Goal: Navigation & Orientation: Understand site structure

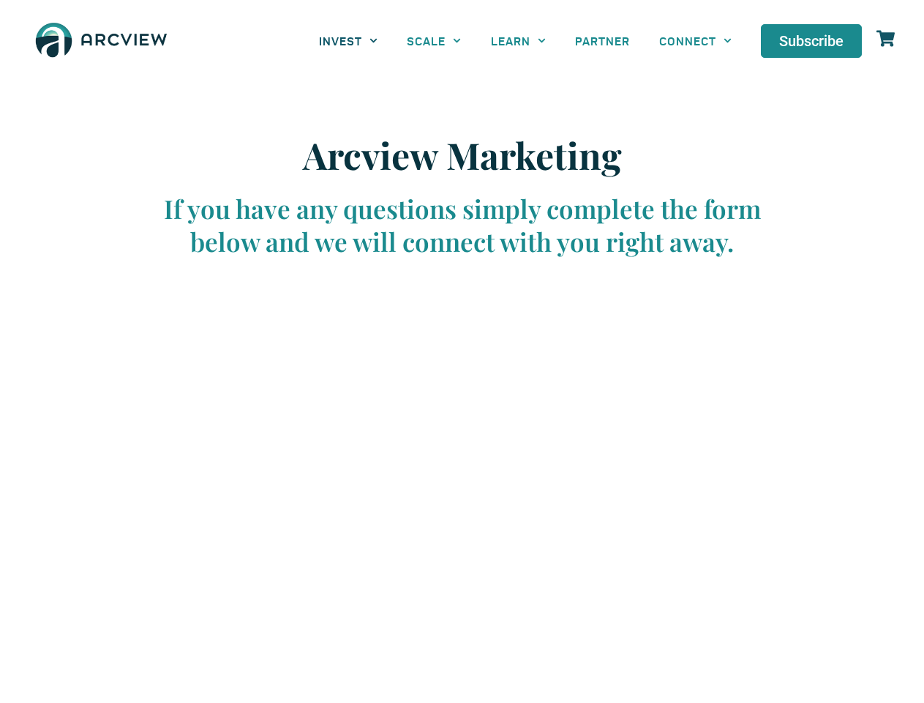
click at [348, 40] on link "INVEST" at bounding box center [348, 40] width 88 height 33
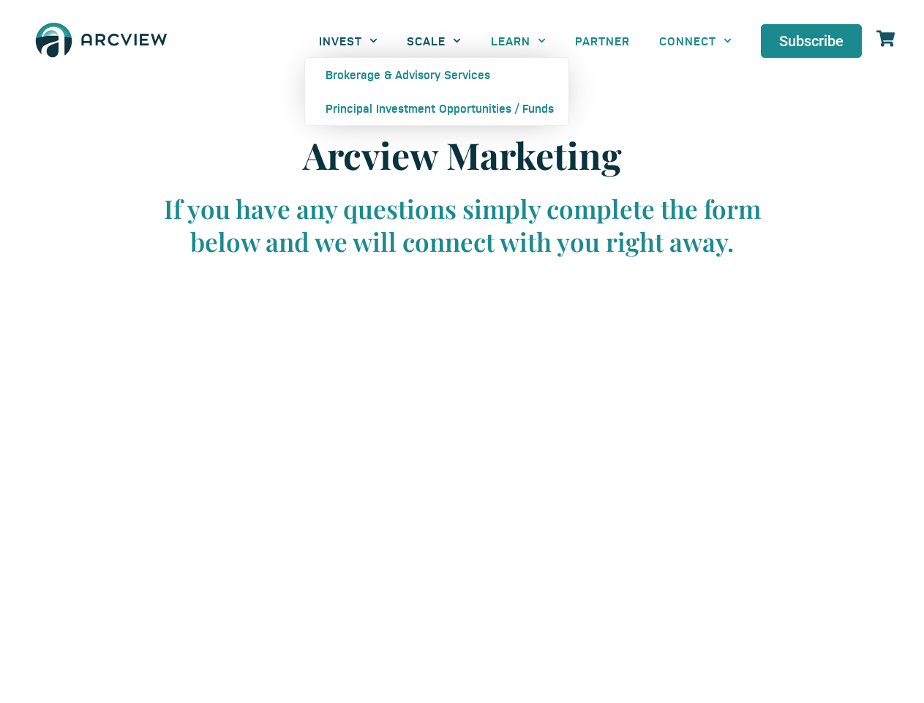
click at [434, 40] on link "SCALE" at bounding box center [433, 40] width 83 height 33
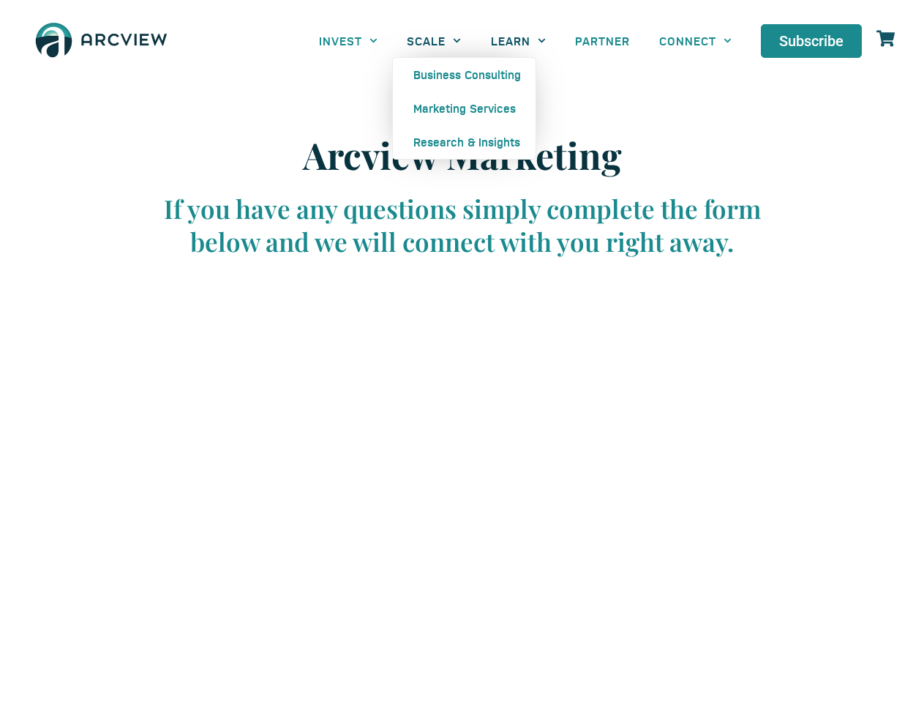
click at [518, 40] on link "LEARN" at bounding box center [519, 40] width 84 height 33
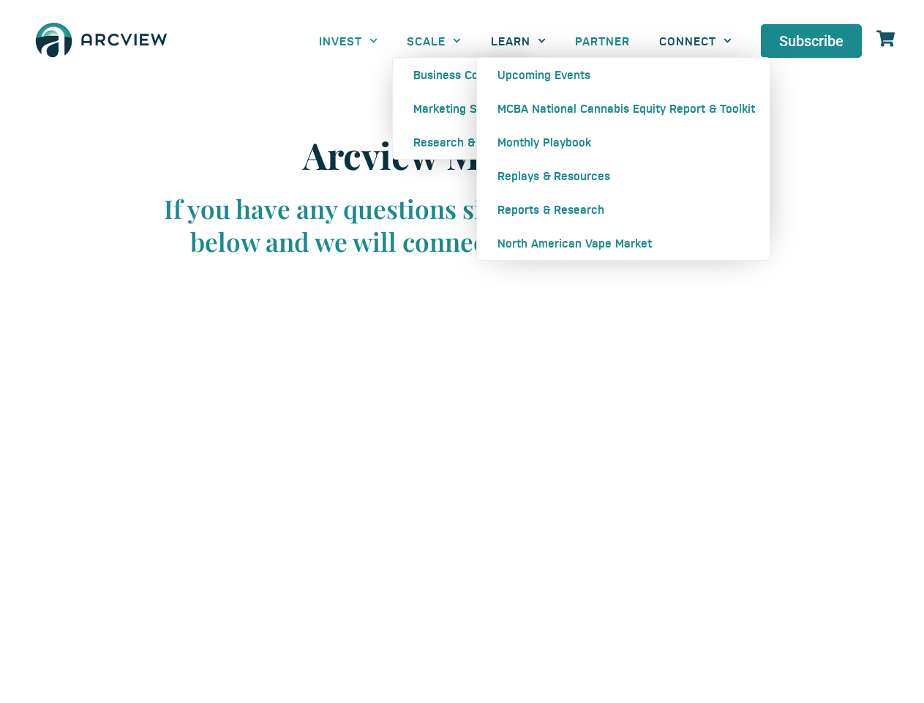
click at [695, 40] on link "CONNECT" at bounding box center [696, 40] width 102 height 33
